Goal: Task Accomplishment & Management: Manage account settings

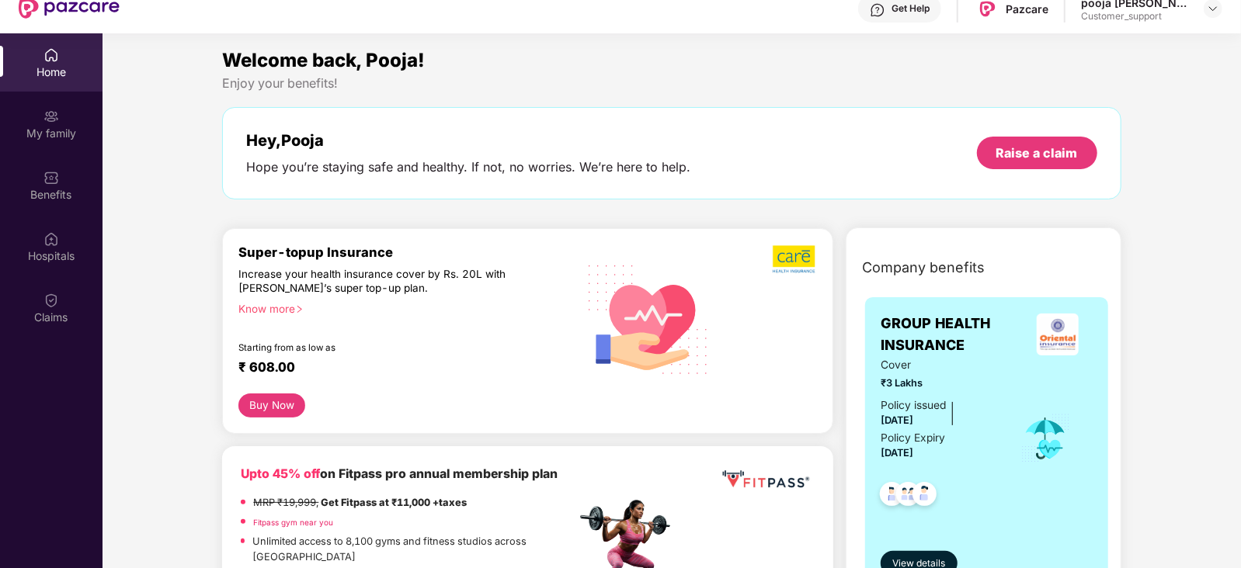
scroll to position [54, 0]
click at [274, 308] on div "Know more" at bounding box center [402, 307] width 328 height 11
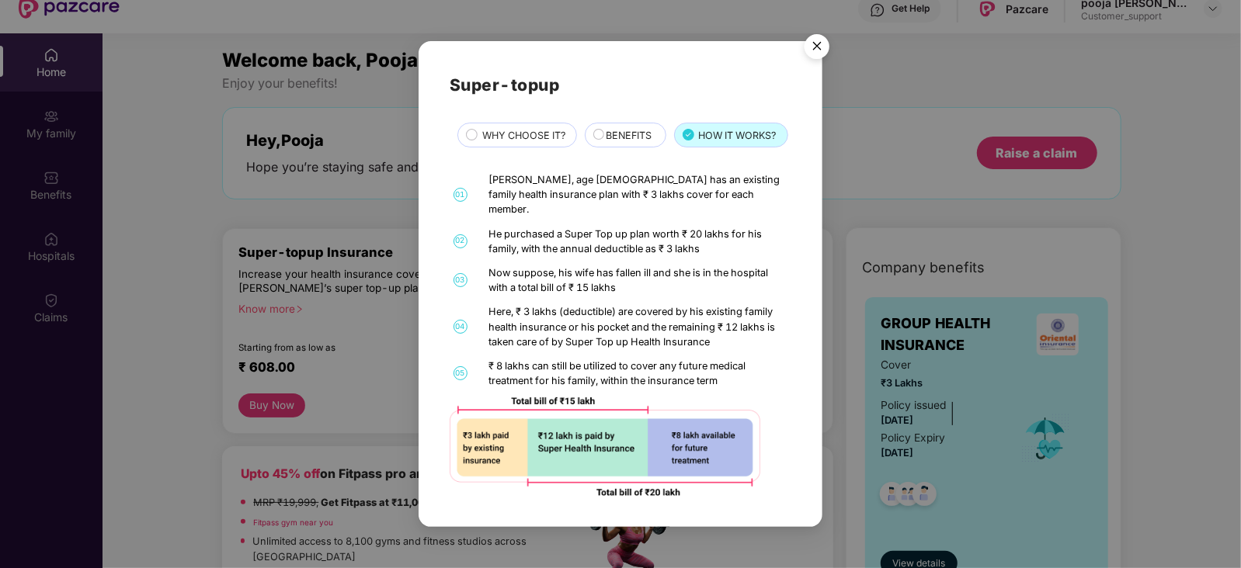
click at [820, 33] on img "Close" at bounding box center [816, 48] width 43 height 43
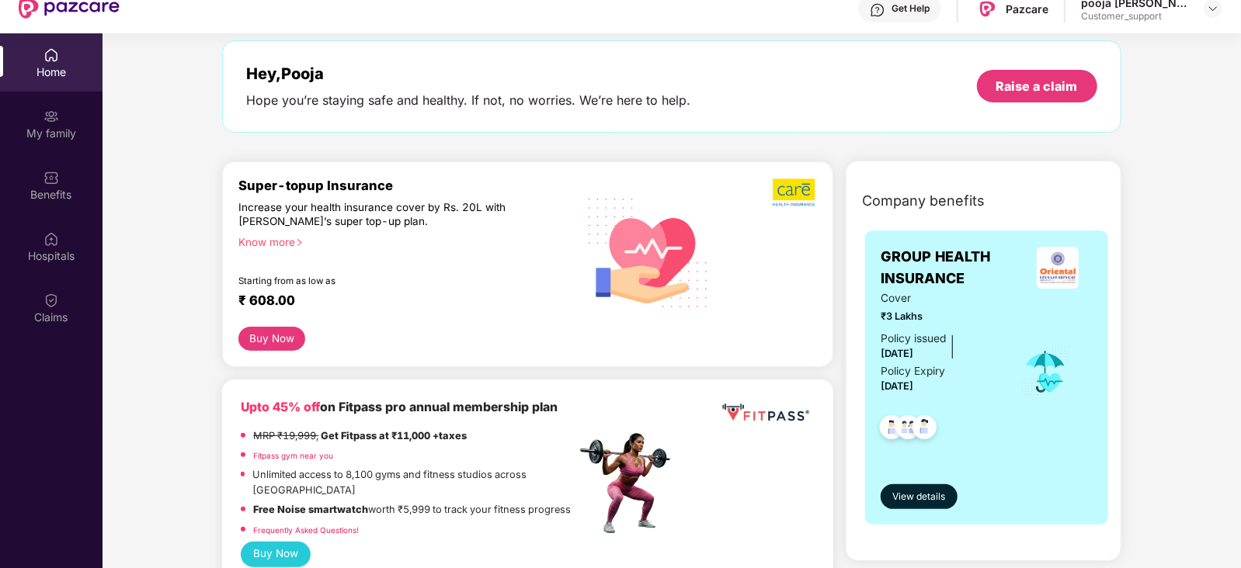
scroll to position [0, 0]
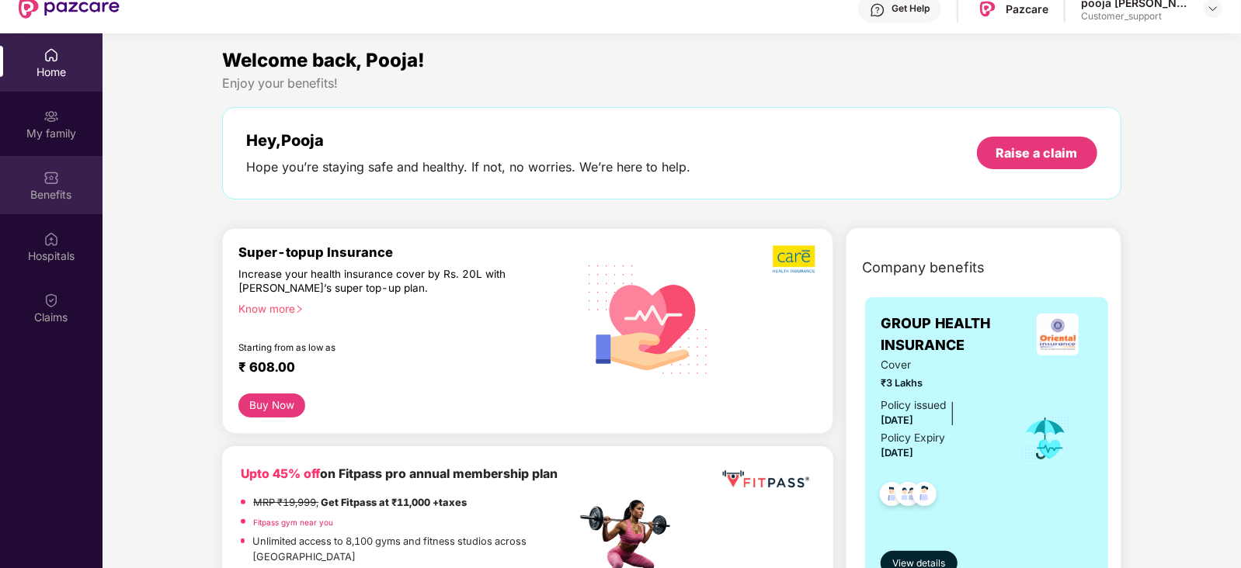
click at [57, 197] on div "Benefits" at bounding box center [51, 195] width 102 height 16
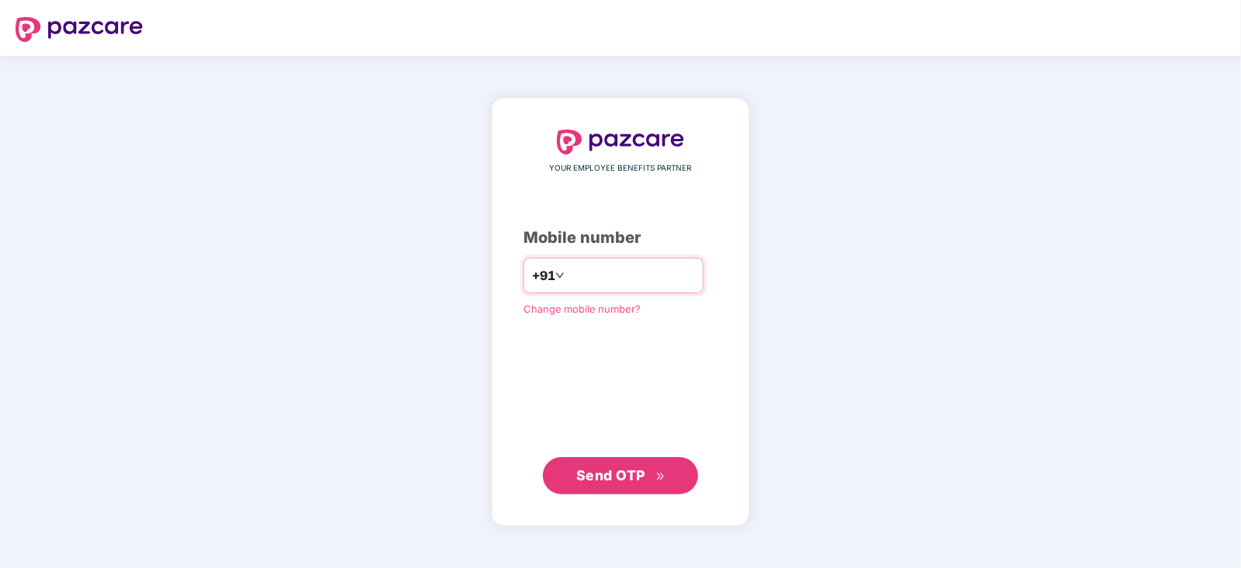
click at [609, 258] on div "+91" at bounding box center [613, 276] width 180 height 36
click at [610, 266] on input "number" at bounding box center [630, 275] width 127 height 25
type input "**********"
click at [621, 483] on span "Send OTP" at bounding box center [620, 475] width 89 height 22
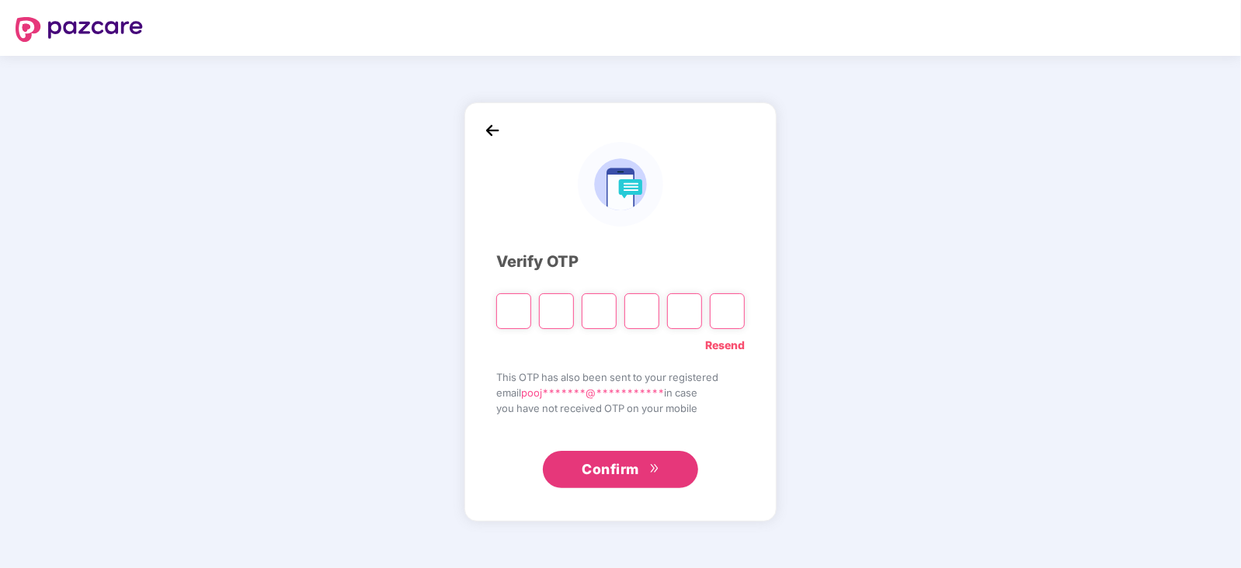
type input "*"
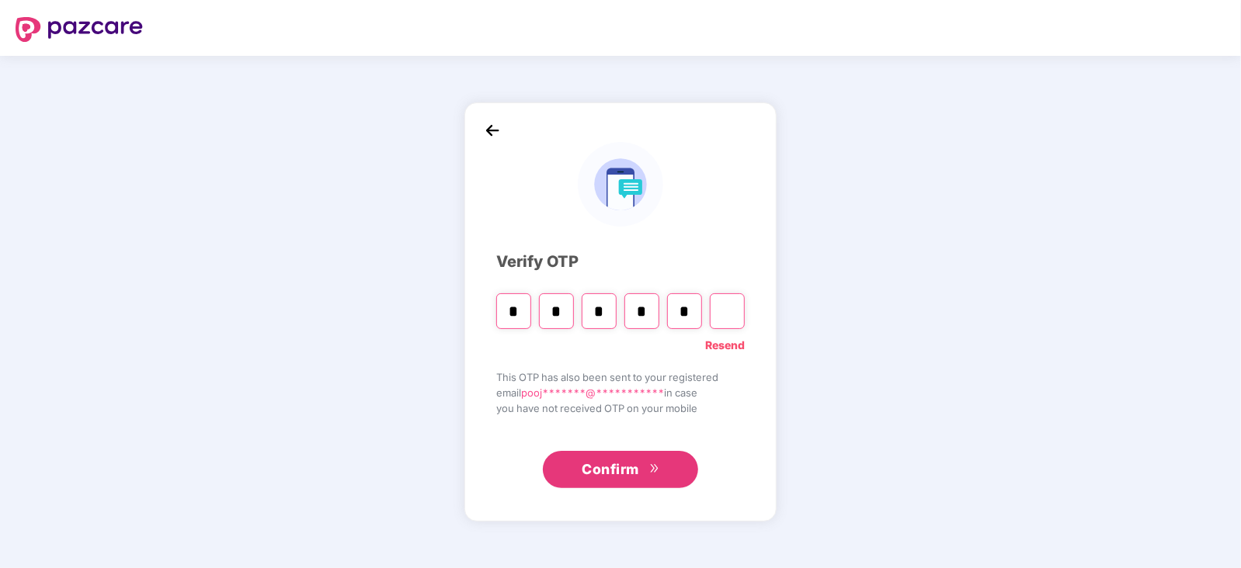
type input "*"
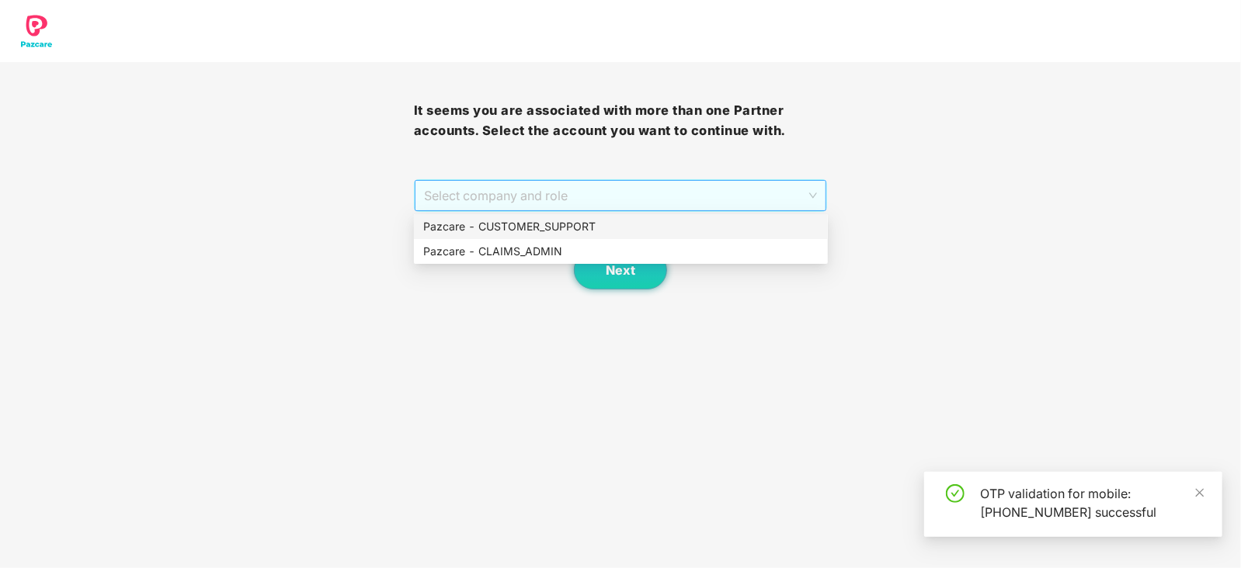
click at [724, 198] on span "Select company and role" at bounding box center [621, 196] width 394 height 30
click at [556, 246] on div "Pazcare - CLAIMS_ADMIN" at bounding box center [620, 251] width 395 height 17
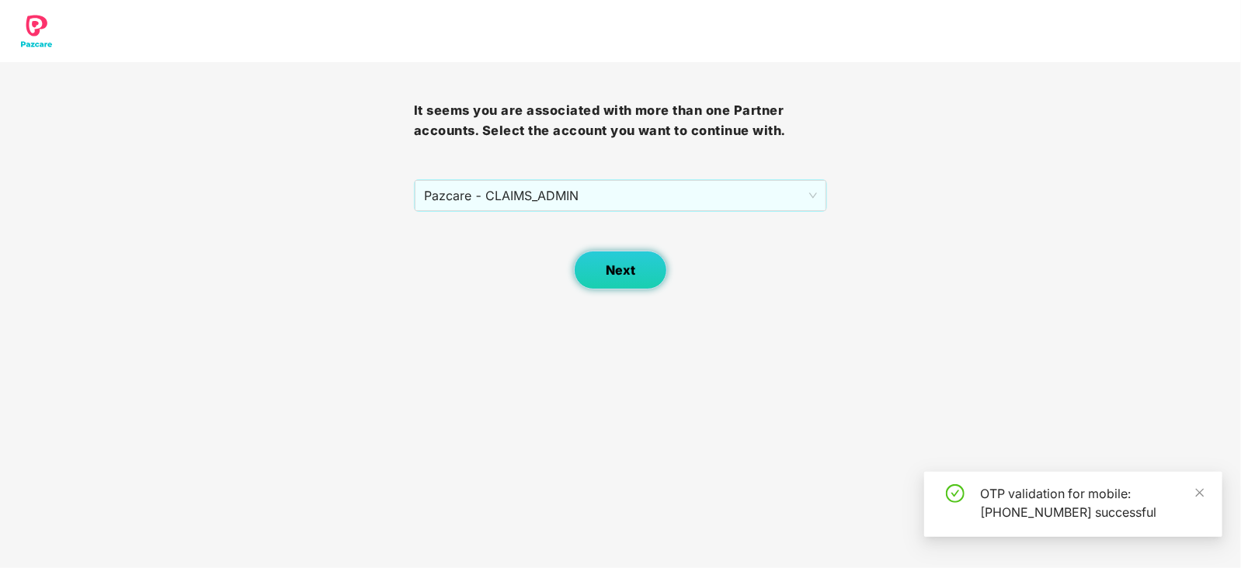
click at [637, 278] on button "Next" at bounding box center [620, 270] width 93 height 39
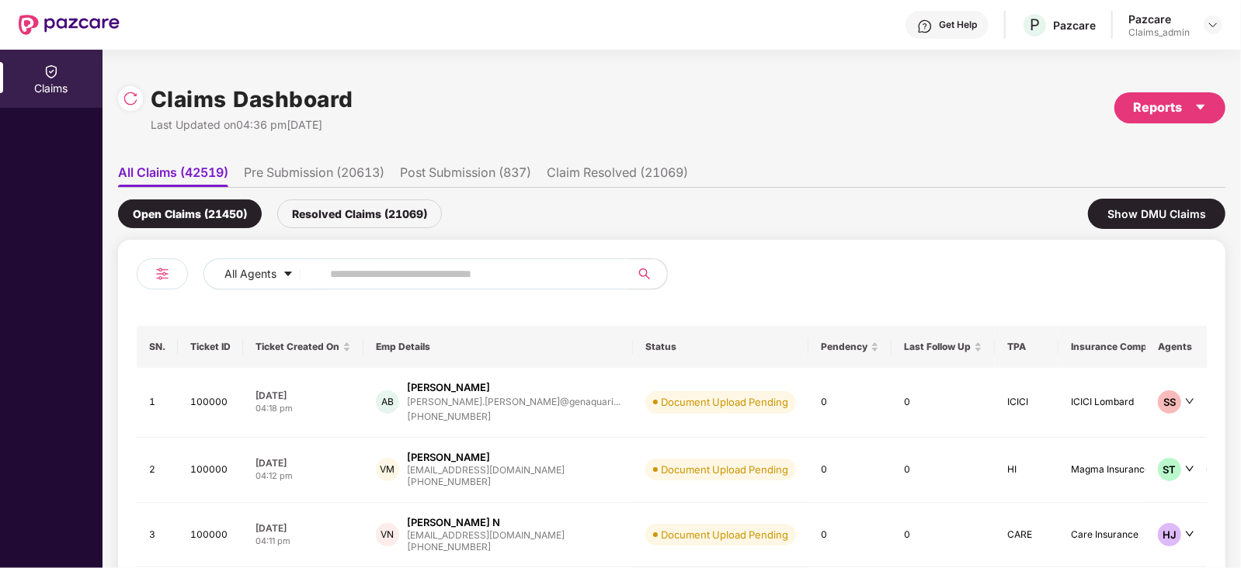
click at [1212, 16] on div at bounding box center [1212, 25] width 19 height 19
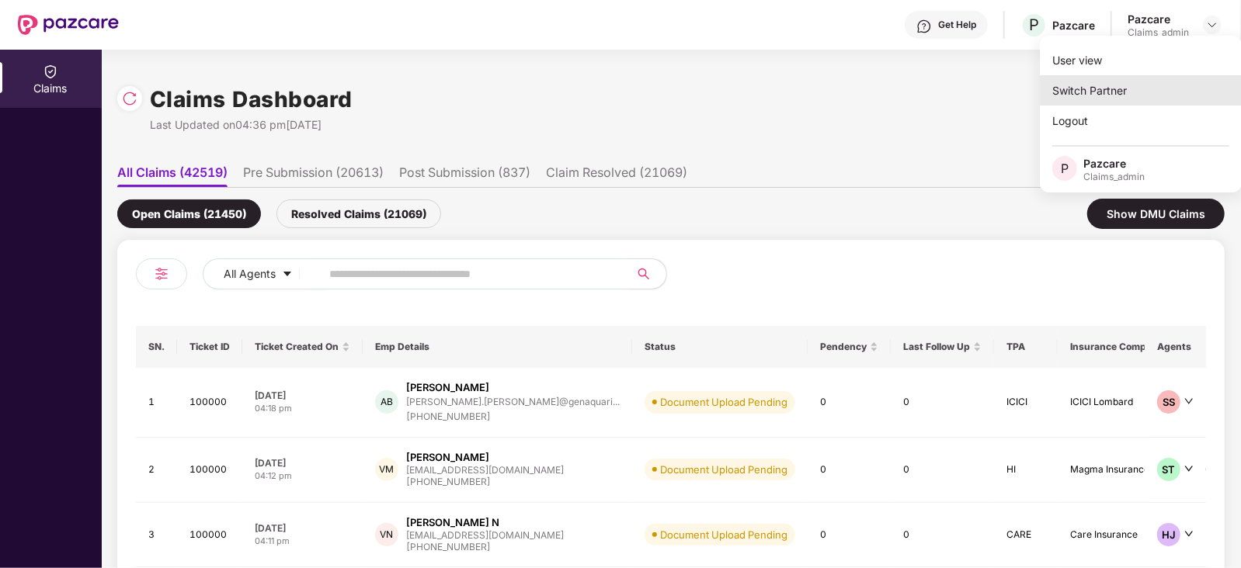
click at [1098, 98] on div "Switch Partner" at bounding box center [1140, 90] width 202 height 30
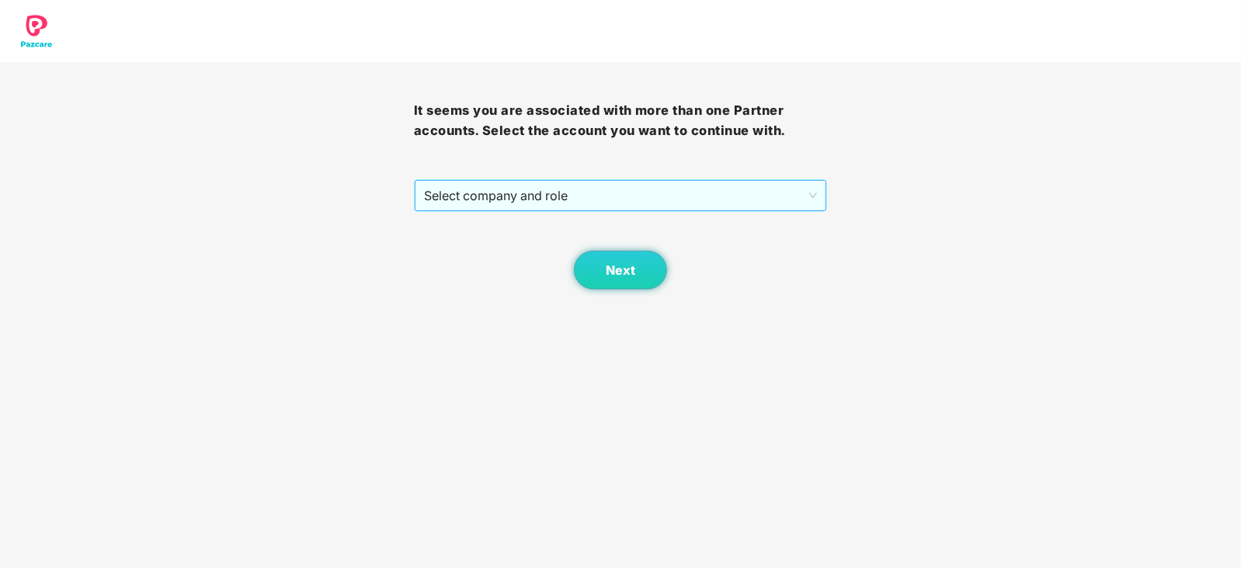
click at [632, 193] on span "Select company and role" at bounding box center [621, 196] width 394 height 30
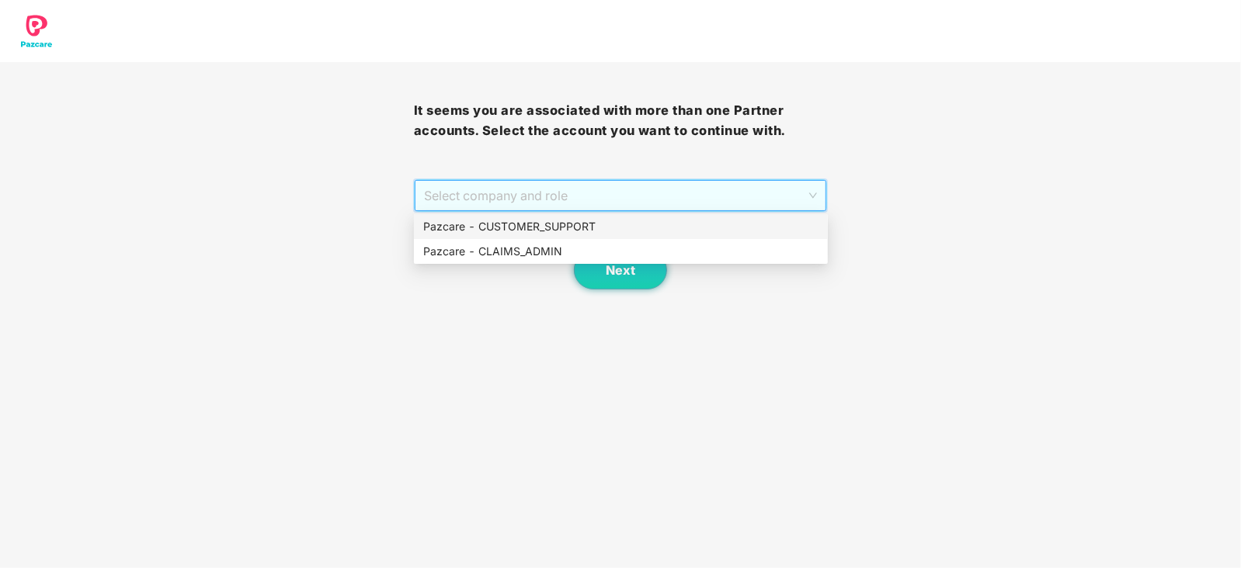
click at [567, 224] on div "Pazcare - CUSTOMER_SUPPORT" at bounding box center [620, 226] width 395 height 17
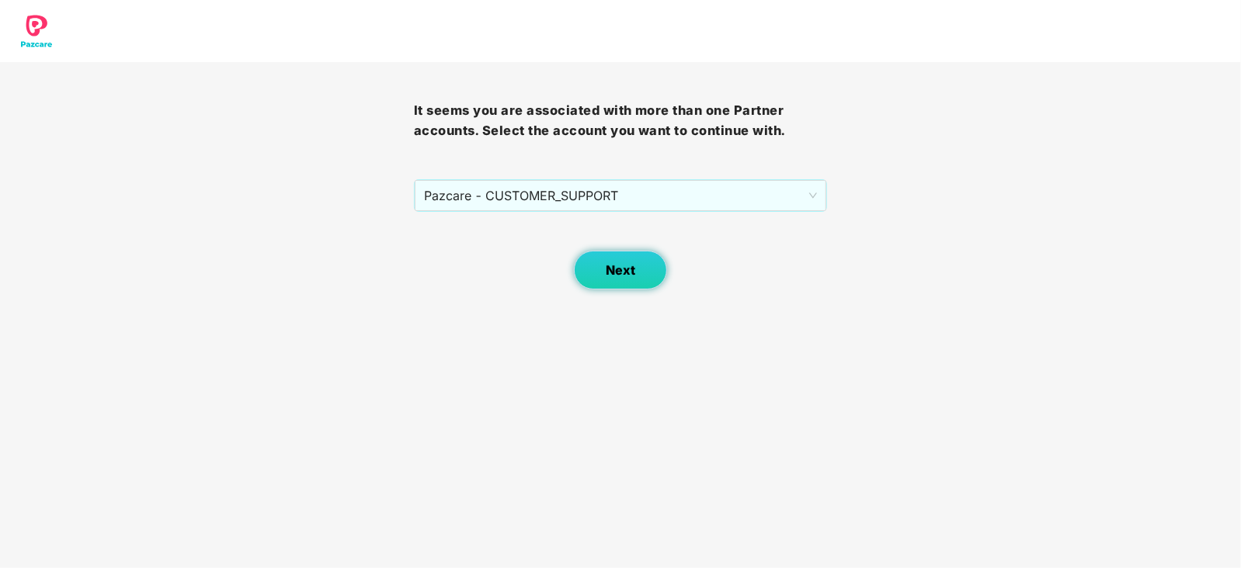
click at [660, 273] on button "Next" at bounding box center [620, 270] width 93 height 39
